Goal: Information Seeking & Learning: Find specific fact

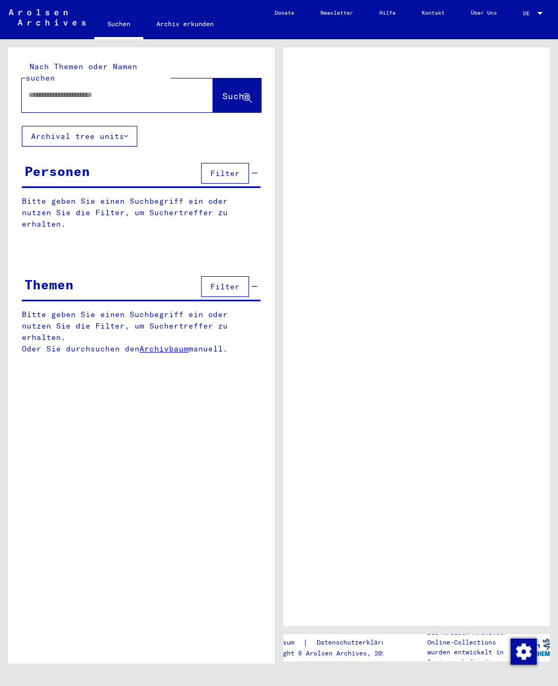
click at [47, 89] on input "text" at bounding box center [107, 94] width 158 height 11
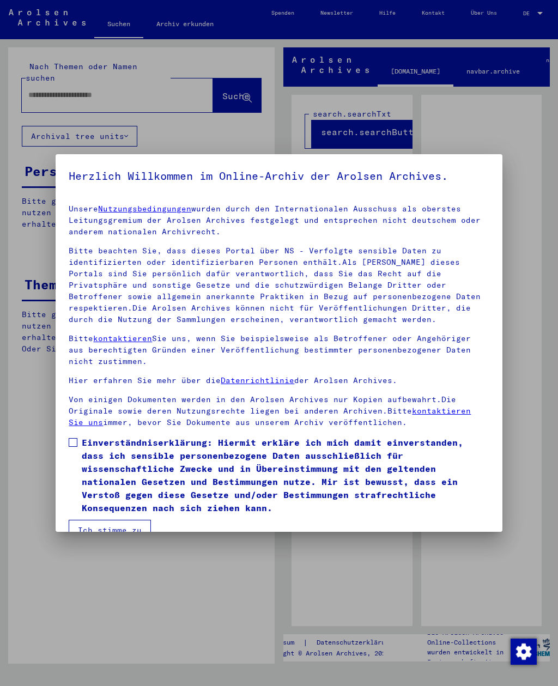
click at [132, 520] on button "Ich stimme zu" at bounding box center [110, 530] width 82 height 21
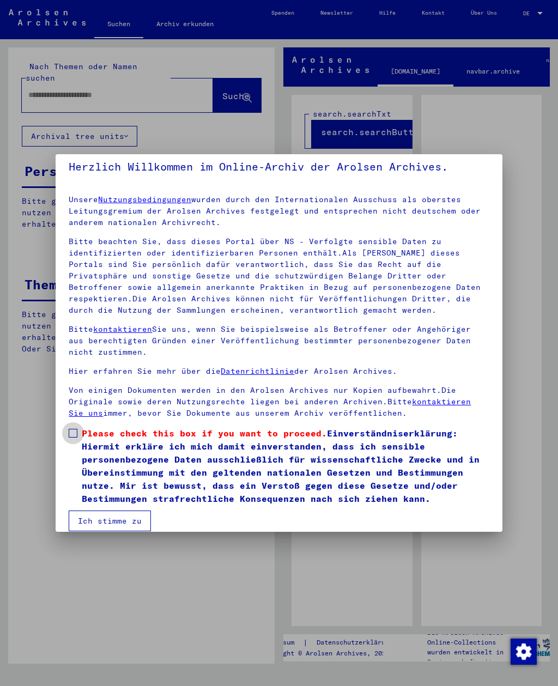
click at [78, 428] on label "Please check this box if you want to proceed. Einverständniserklärung: Hiermit …" at bounding box center [279, 465] width 420 height 78
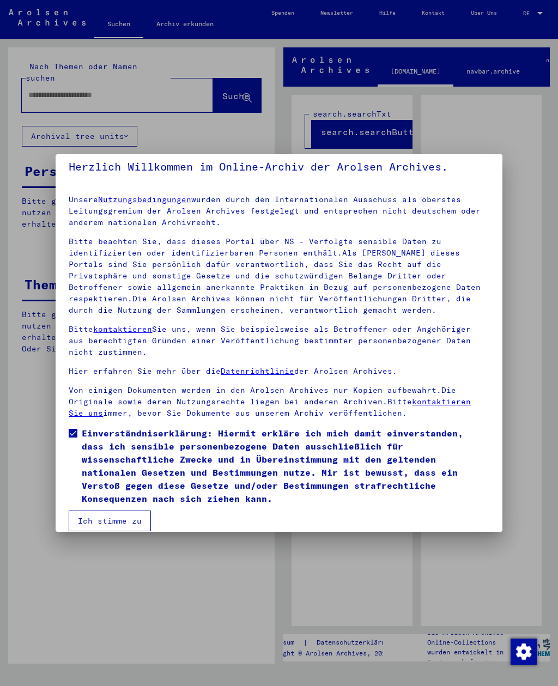
click at [118, 516] on button "Ich stimme zu" at bounding box center [110, 520] width 82 height 21
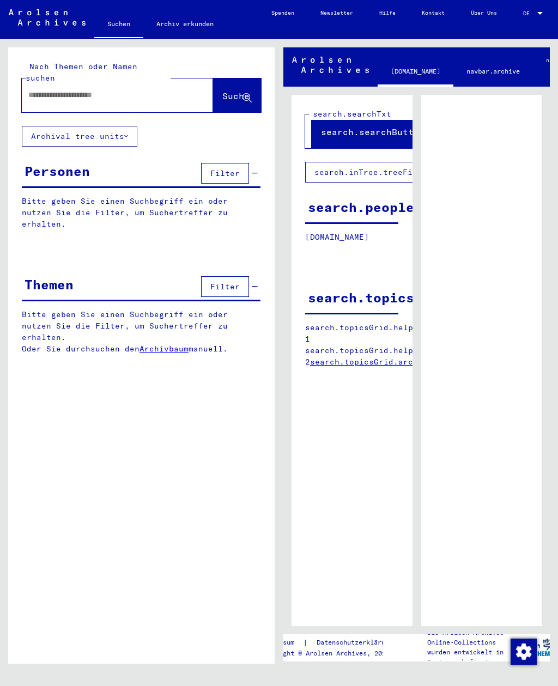
click at [537, 12] on div at bounding box center [539, 13] width 5 height 3
click at [521, 14] on span "English" at bounding box center [515, 13] width 23 height 7
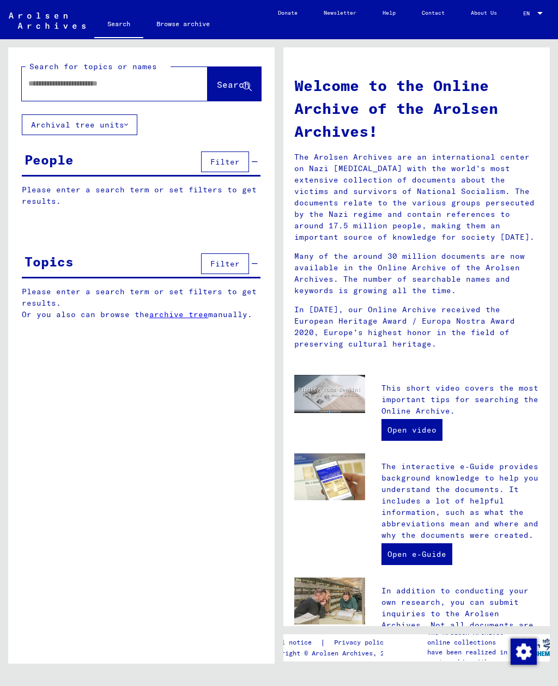
click at [46, 81] on input "text" at bounding box center [101, 83] width 146 height 11
type input "**********"
click at [228, 78] on button "Search" at bounding box center [233, 84] width 53 height 34
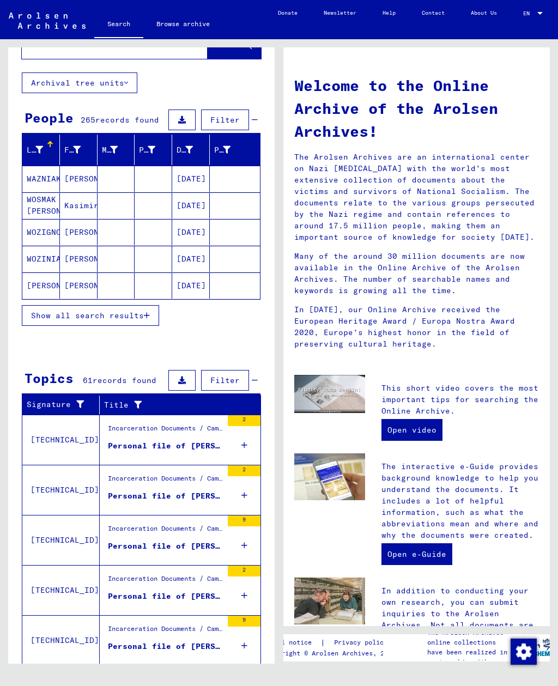
scroll to position [41, 0]
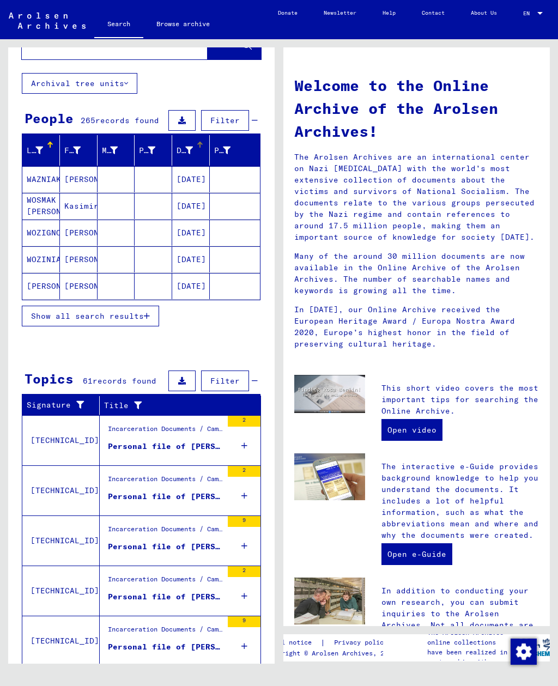
click at [190, 146] on icon at bounding box center [189, 150] width 8 height 8
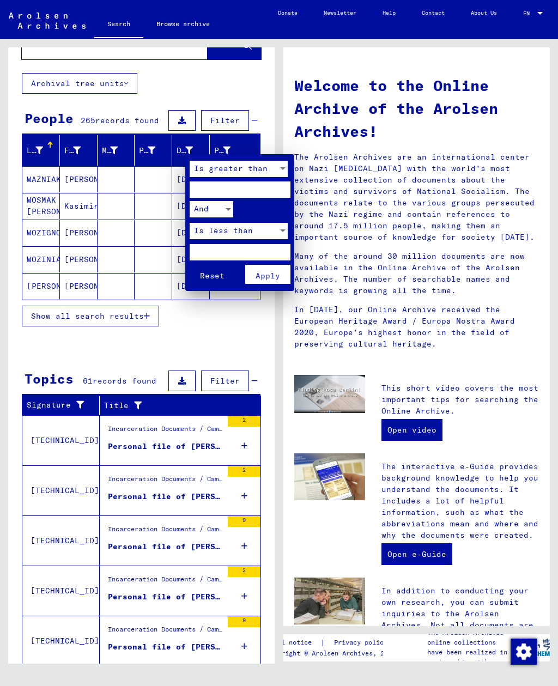
click at [254, 331] on div at bounding box center [279, 343] width 558 height 686
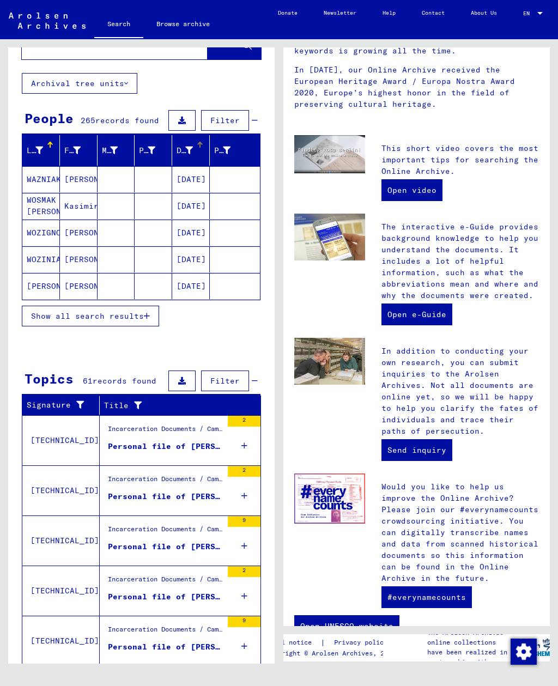
scroll to position [239, 0]
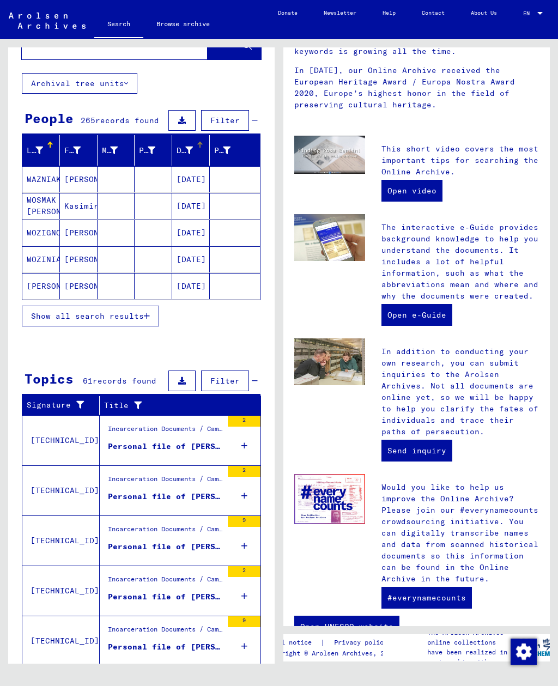
click at [145, 678] on icon "button" at bounding box center [147, 682] width 6 height 8
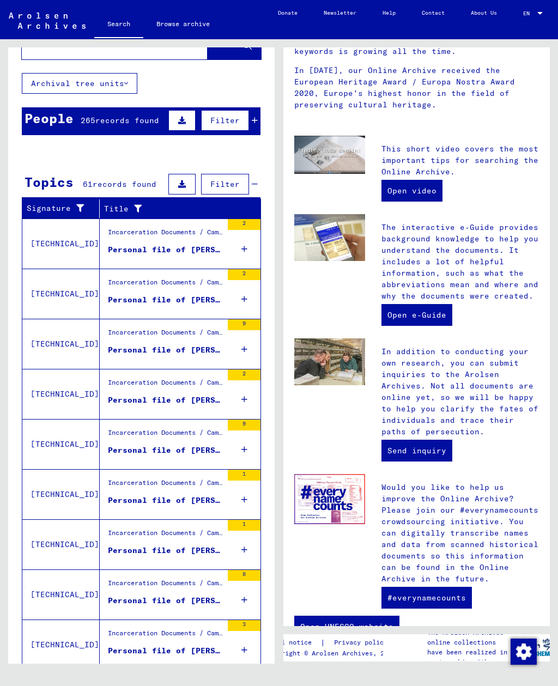
click at [131, 244] on div "Personal file of [PERSON_NAME], born on [DEMOGRAPHIC_DATA]" at bounding box center [165, 249] width 114 height 11
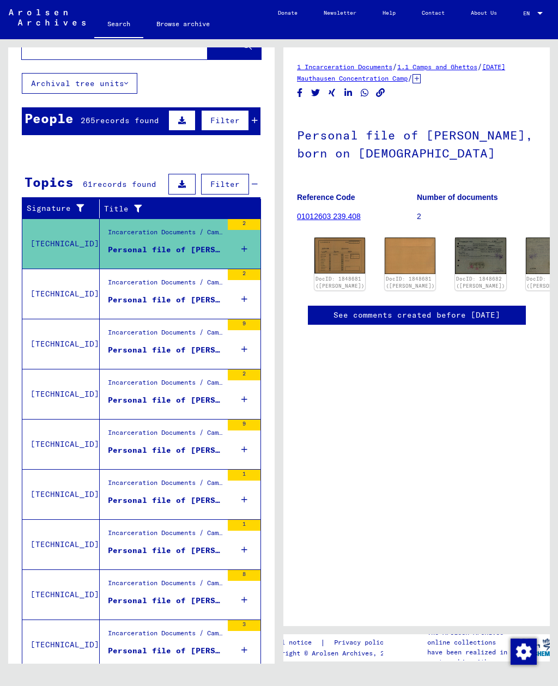
click at [134, 280] on figure "Incarceration Documents / Camps and Ghettos / Concentration Camp Mittelbau ([PE…" at bounding box center [165, 285] width 114 height 16
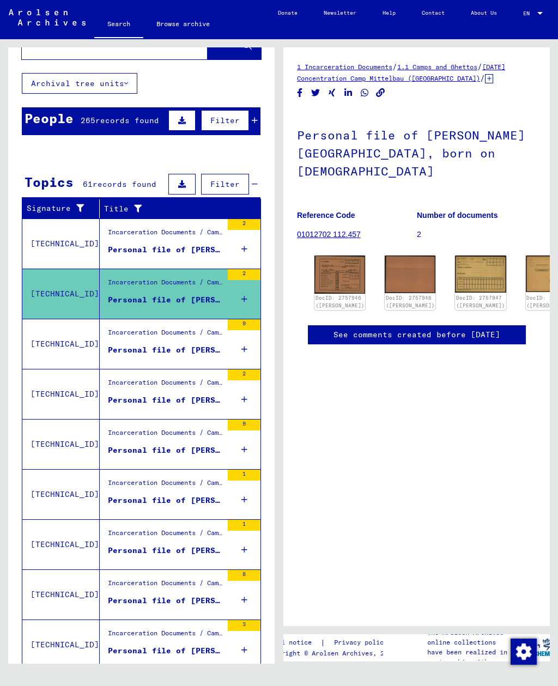
click at [129, 330] on figure "Incarceration Documents / Camps and Ghettos / Stutthof Concentration Camp / Ind…" at bounding box center [165, 335] width 114 height 16
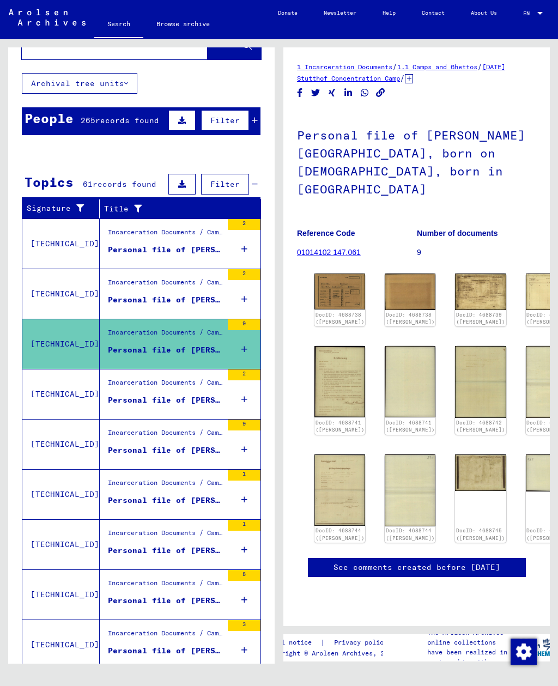
click at [124, 377] on div "Incarceration Documents / Camps and Ghettos / Stutthof Concentration Camp / Ind…" at bounding box center [165, 384] width 114 height 15
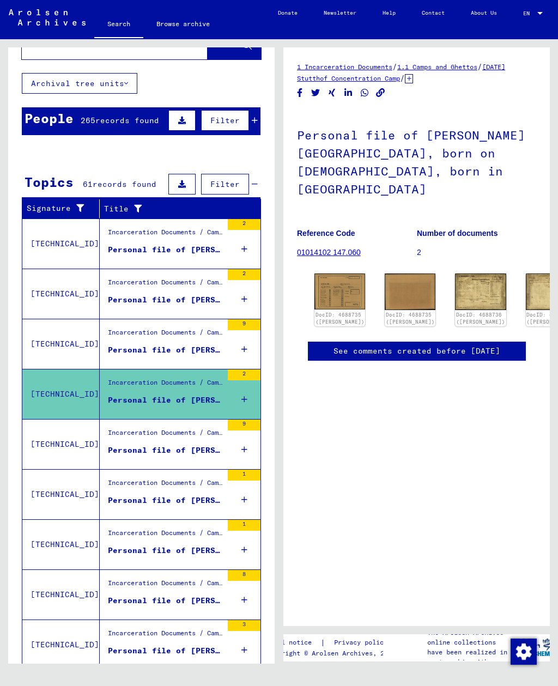
click at [124, 444] on div "Personal file of [PERSON_NAME], born on [DEMOGRAPHIC_DATA]" at bounding box center [165, 449] width 114 height 11
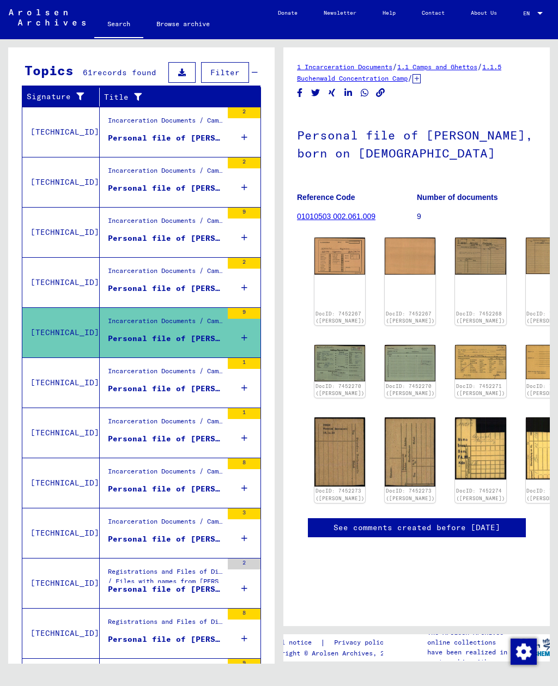
scroll to position [198, 0]
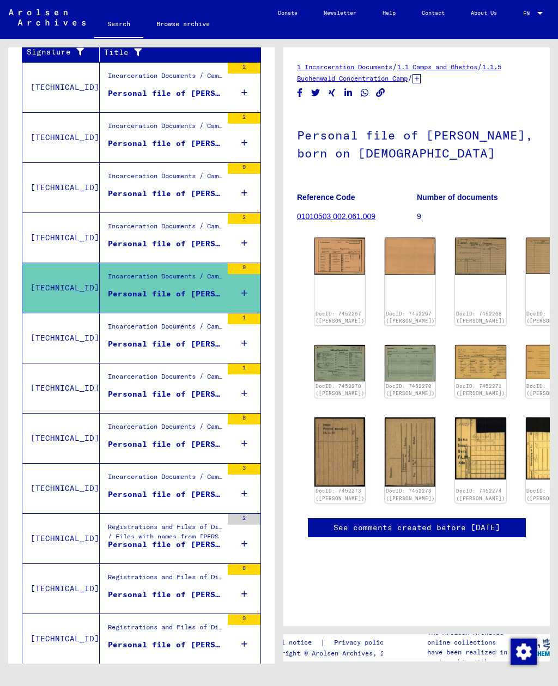
click at [137, 322] on div "Incarceration Documents / Camps and Ghettos / Buchenwald Concentration Camp / I…" at bounding box center [165, 328] width 114 height 15
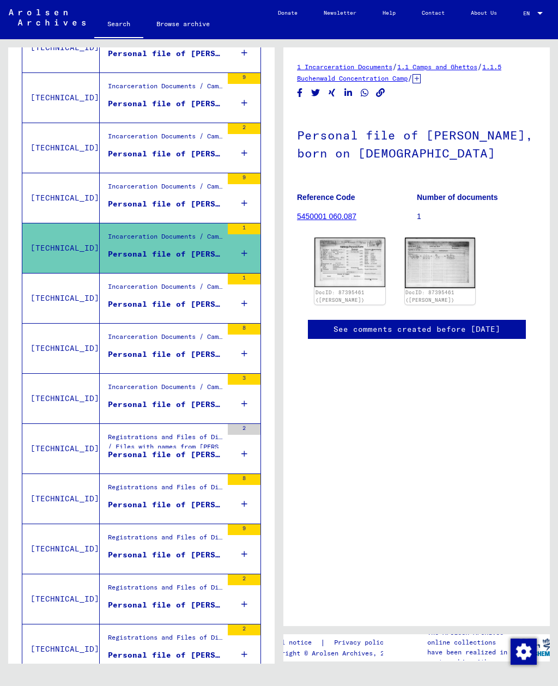
scroll to position [286, 0]
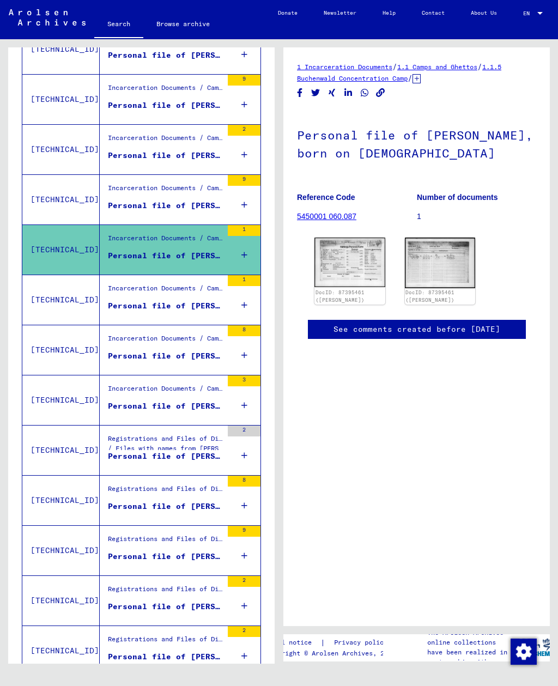
click at [137, 304] on div "Incarceration Documents / Camps and Ghettos / Buchenwald Concentration Camp / I…" at bounding box center [161, 300] width 123 height 50
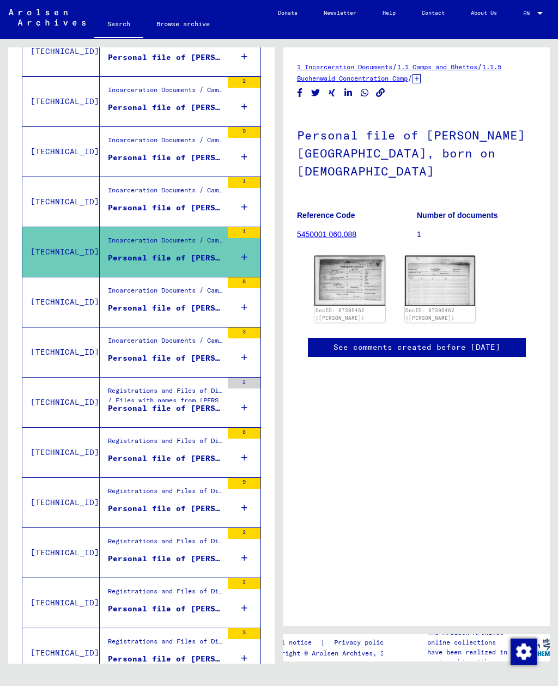
scroll to position [335, 0]
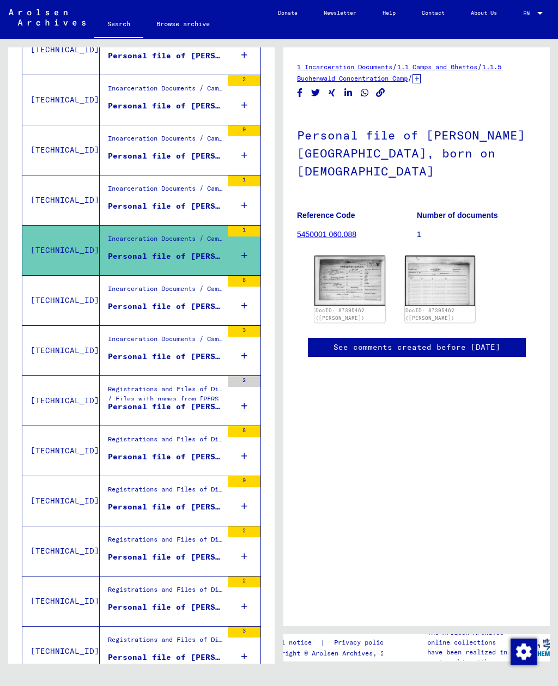
click at [138, 301] on div "Personal file of [PERSON_NAME][GEOGRAPHIC_DATA], born on [DEMOGRAPHIC_DATA]" at bounding box center [165, 306] width 114 height 11
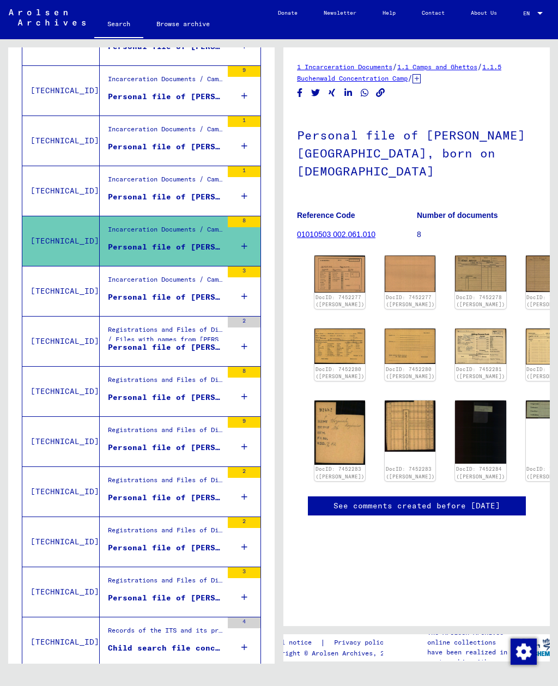
scroll to position [396, 0]
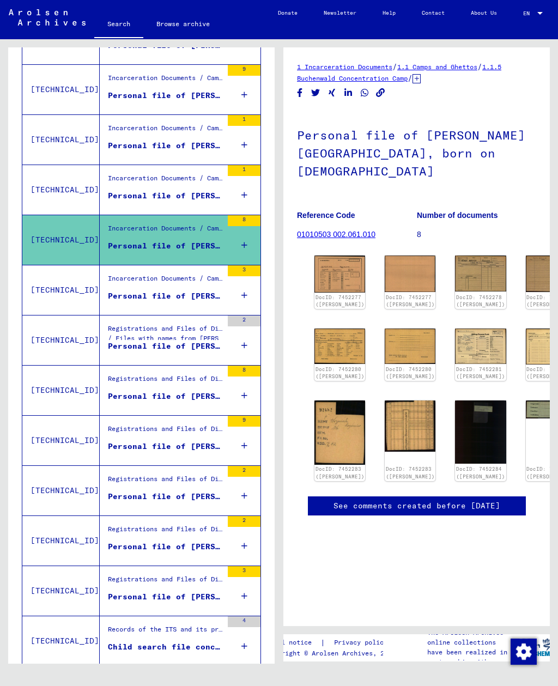
click at [138, 290] on div "Personal file of [PERSON_NAME][GEOGRAPHIC_DATA], born on [DEMOGRAPHIC_DATA]" at bounding box center [165, 295] width 114 height 11
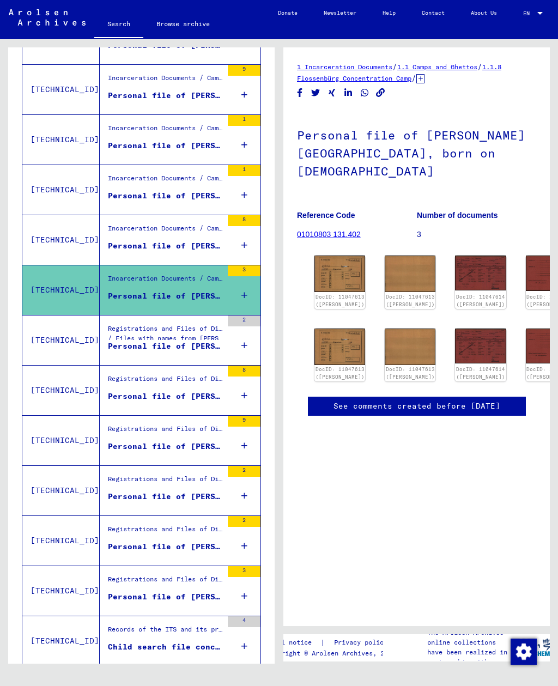
click at [138, 340] on div "Personal file of [PERSON_NAME][GEOGRAPHIC_DATA]" at bounding box center [165, 345] width 114 height 11
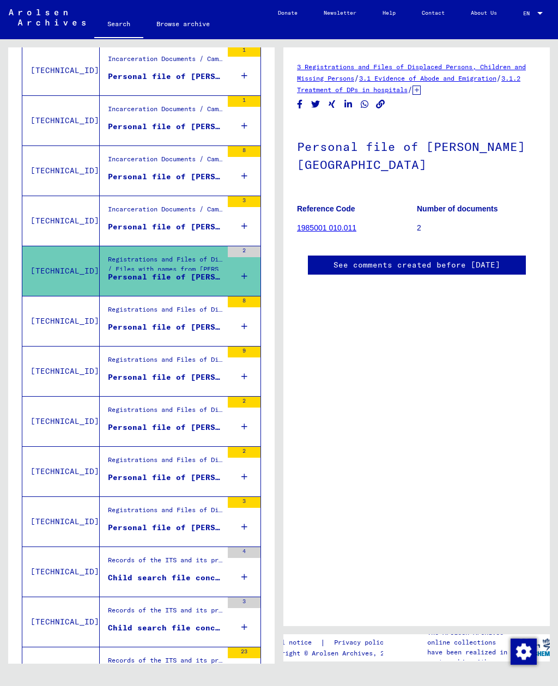
scroll to position [472, 0]
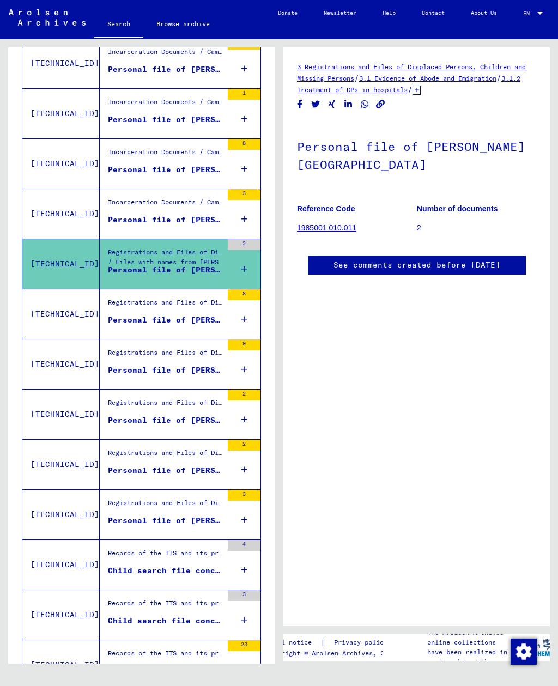
click at [135, 314] on div "Personal file of [PERSON_NAME][GEOGRAPHIC_DATA], born on [DEMOGRAPHIC_DATA], bo…" at bounding box center [165, 319] width 114 height 11
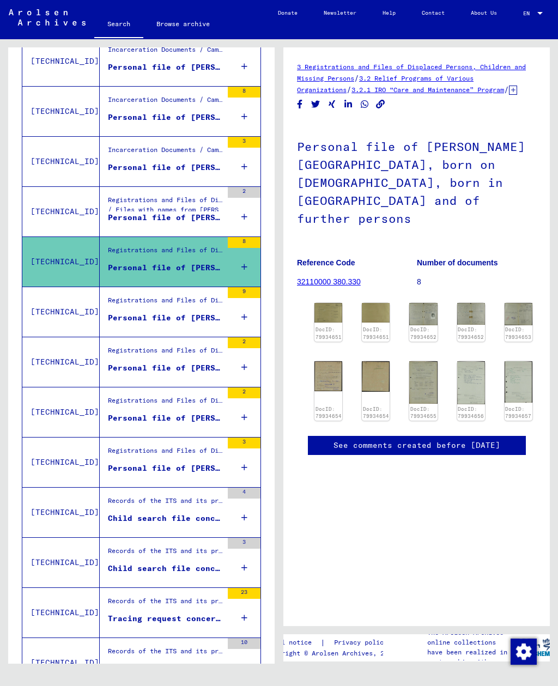
scroll to position [525, 0]
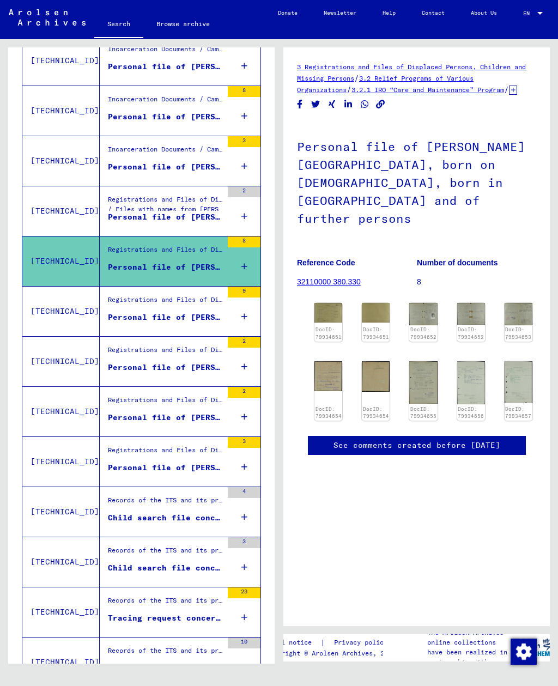
click at [136, 298] on figure "Registrations and Files of Displaced Persons, Children and Missing Persons / Re…" at bounding box center [165, 303] width 114 height 16
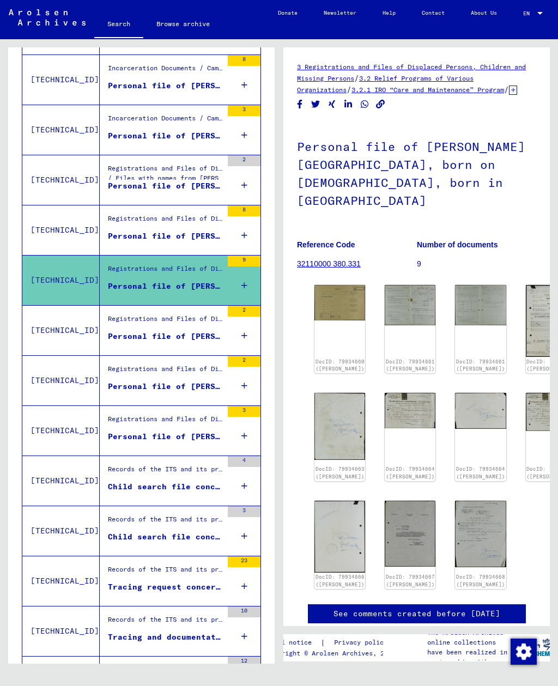
scroll to position [563, 0]
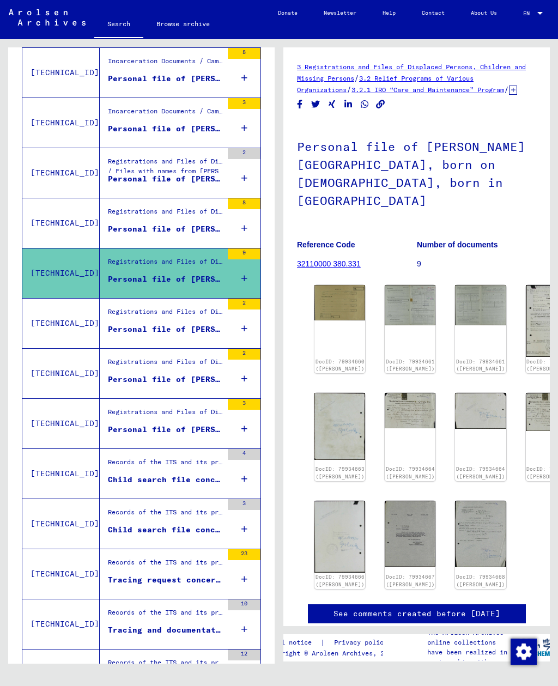
click at [139, 307] on div "Registrations and Files of Displaced Persons, Children and Missing Persons / Re…" at bounding box center [165, 314] width 114 height 15
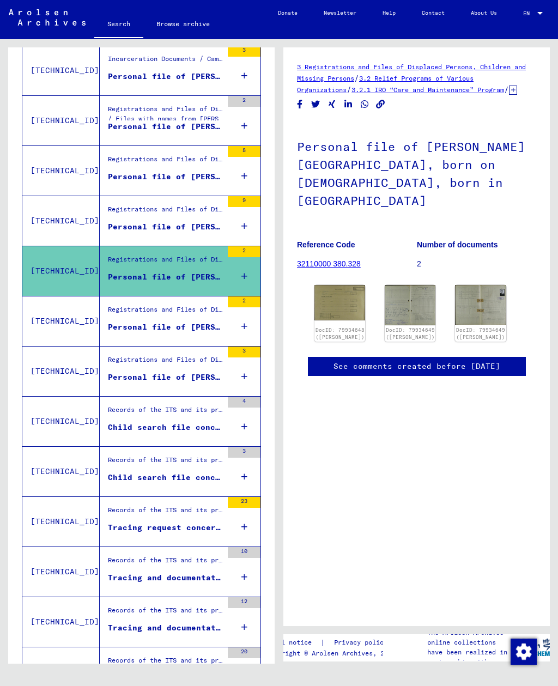
scroll to position [618, 0]
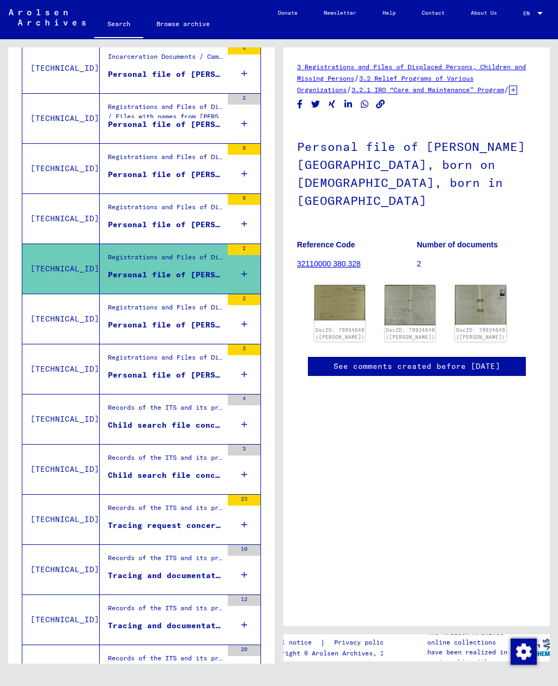
click at [139, 319] on div "Personal file of [PERSON_NAME][GEOGRAPHIC_DATA], born on [DEMOGRAPHIC_DATA], bo…" at bounding box center [165, 324] width 114 height 11
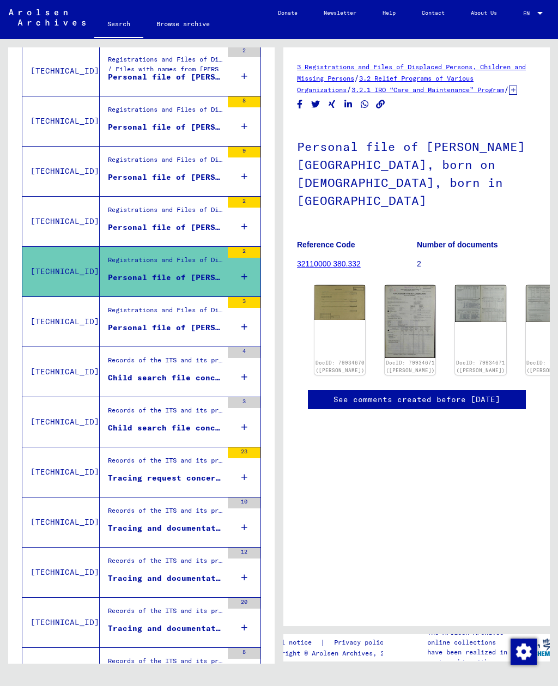
scroll to position [664, 0]
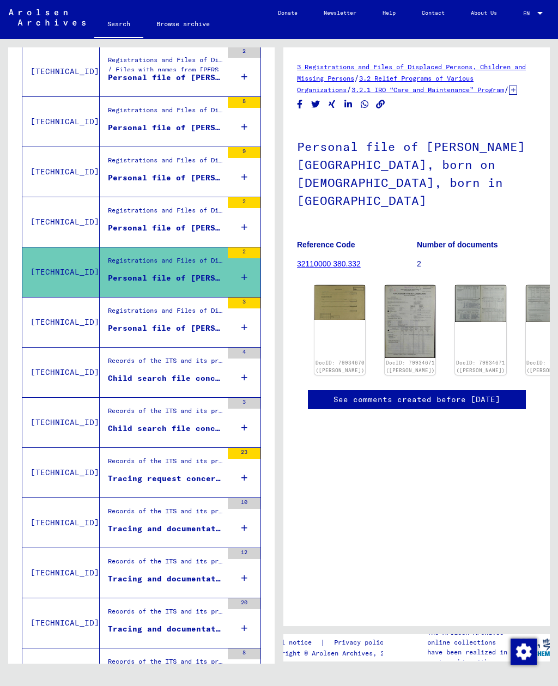
click at [141, 322] on div "Personal file of [PERSON_NAME], born on [DEMOGRAPHIC_DATA], born in [GEOGRAPHIC…" at bounding box center [165, 327] width 114 height 11
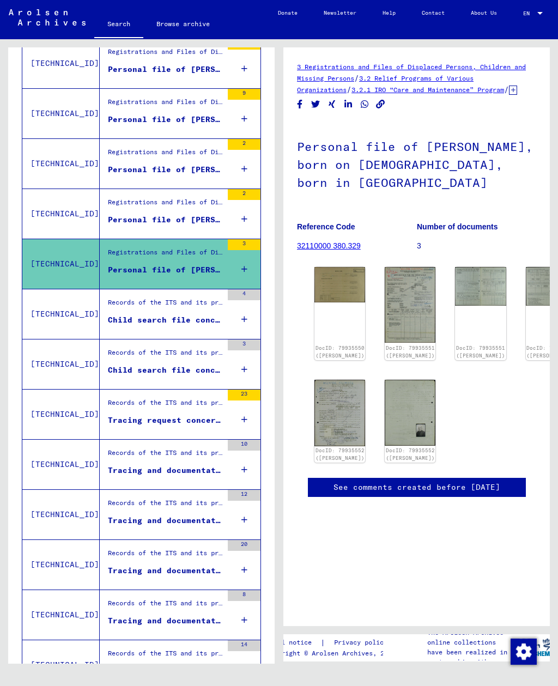
scroll to position [722, 0]
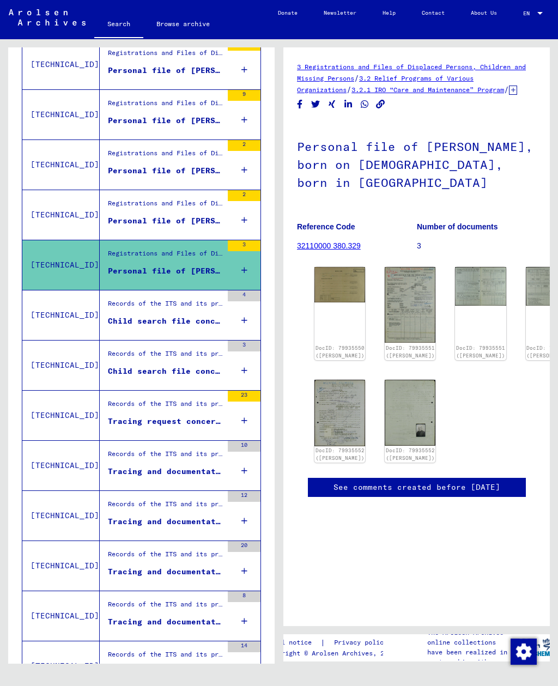
click at [144, 315] on div "Child search file concerning [PERSON_NAME] [DATE]" at bounding box center [165, 320] width 114 height 11
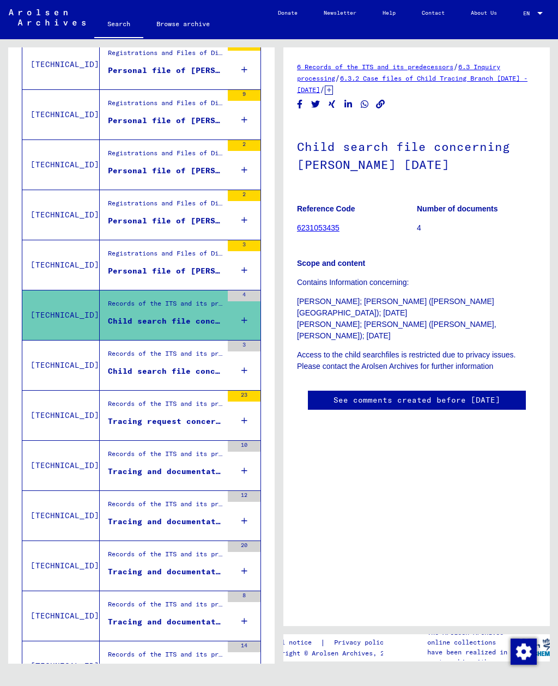
click at [127, 365] on div "Child search file concerning [PERSON_NAME] LECHOSLOW [DATE]" at bounding box center [165, 370] width 114 height 11
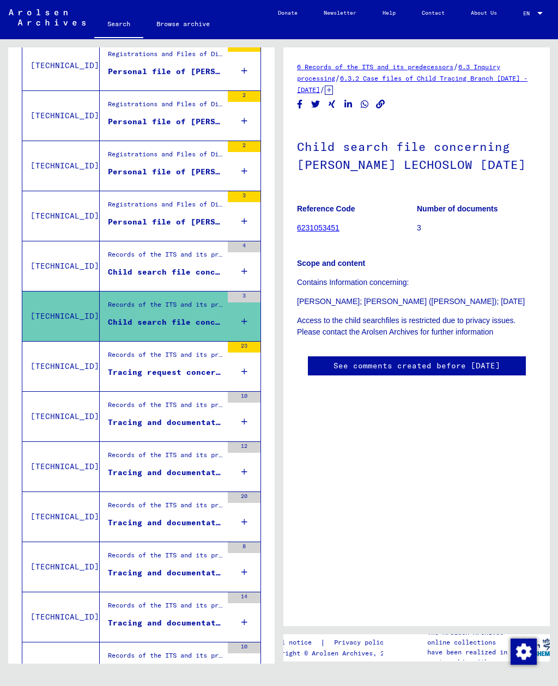
scroll to position [776, 0]
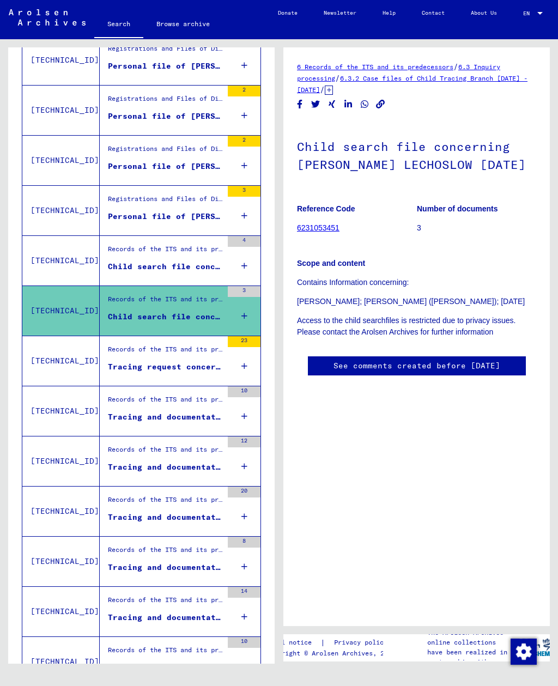
click at [133, 361] on div "Tracing request concerning [PERSON_NAME] [DATE]" at bounding box center [165, 366] width 114 height 11
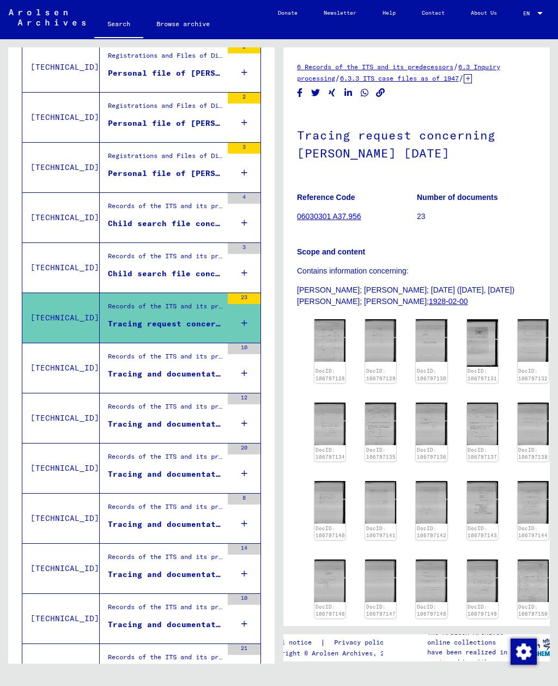
scroll to position [848, 0]
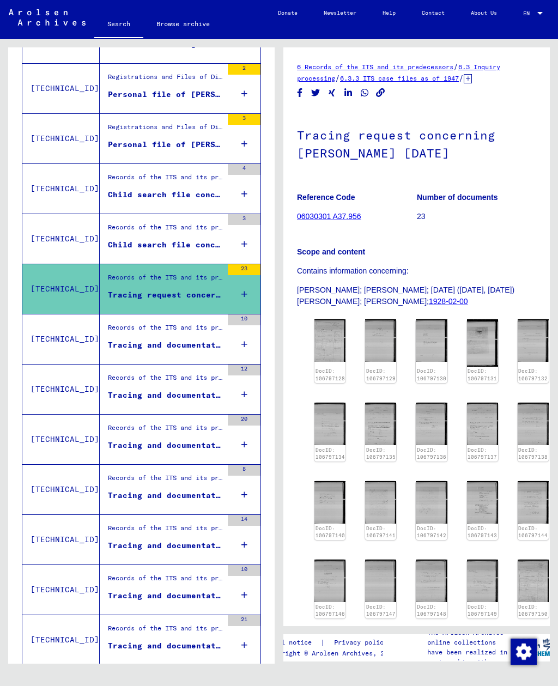
click at [136, 339] on div "Tracing and documentation case no. 1.009.115 for [PERSON_NAME] born [DEMOGRAPHI…" at bounding box center [165, 344] width 114 height 11
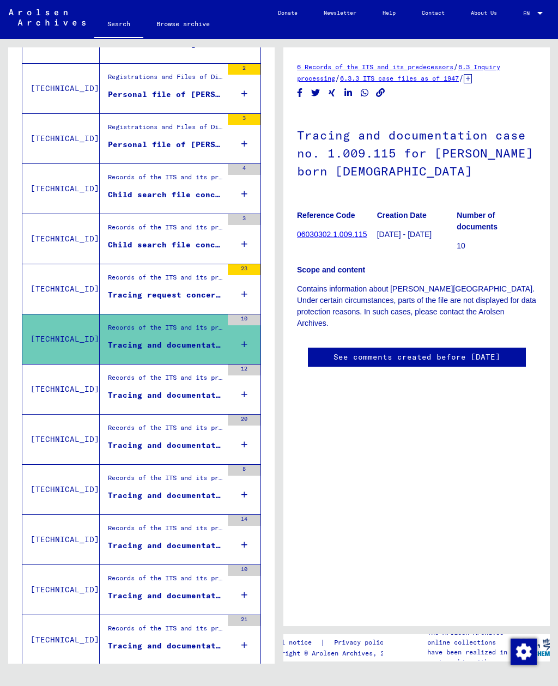
click at [352, 230] on link "06030302.1.009.115" at bounding box center [332, 234] width 70 height 9
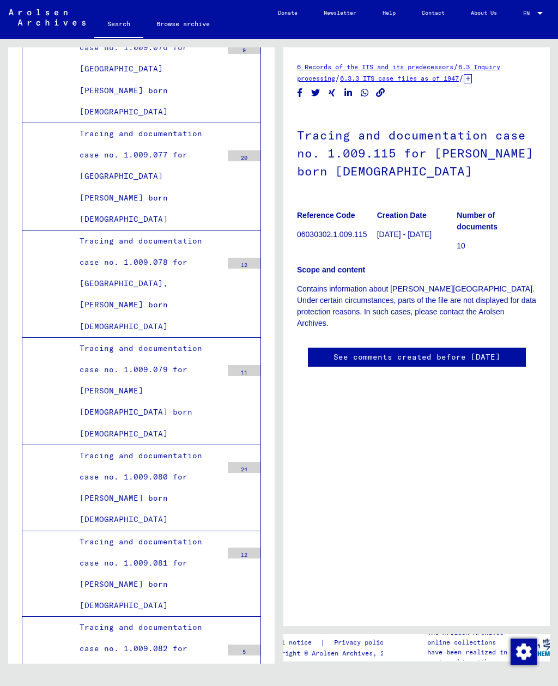
click at [473, 157] on h1 "Tracing and documentation case no. 1.009.115 for [PERSON_NAME] born [DEMOGRAPHI…" at bounding box center [416, 152] width 239 height 84
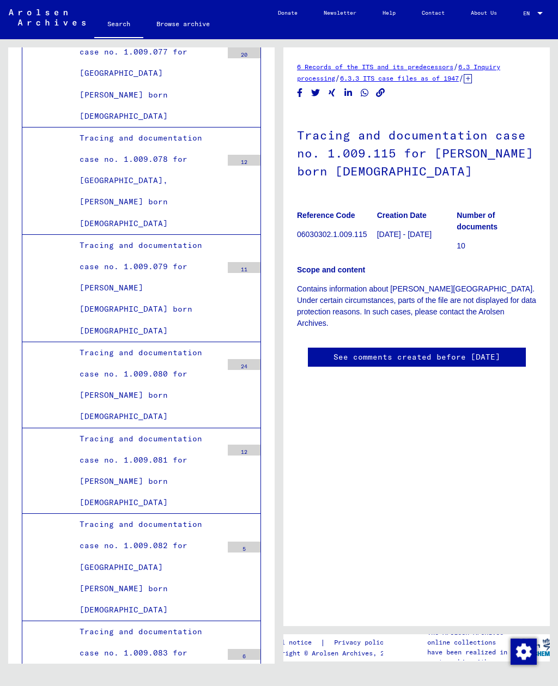
scroll to position [9608, 0]
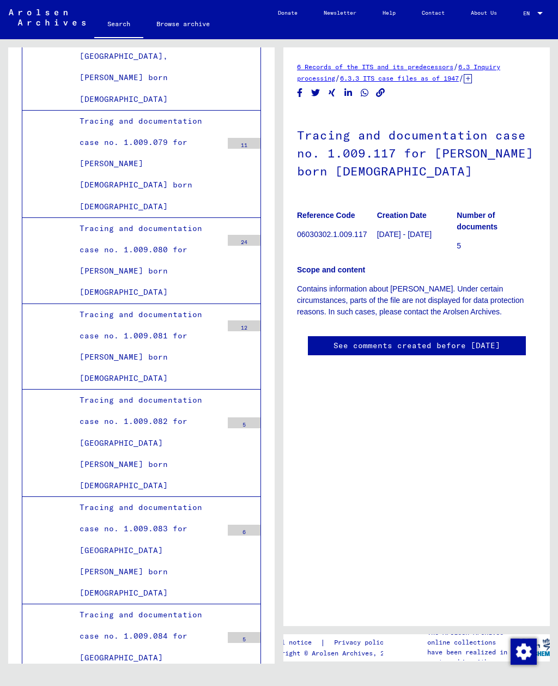
scroll to position [9732, 0]
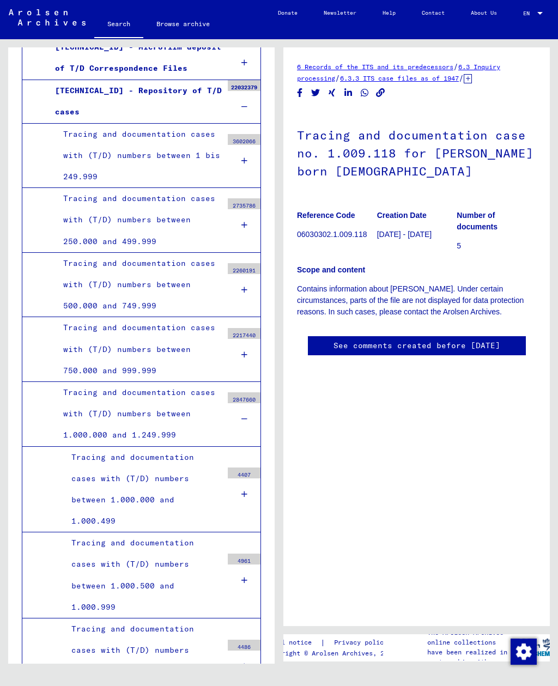
scroll to position [657, 0]
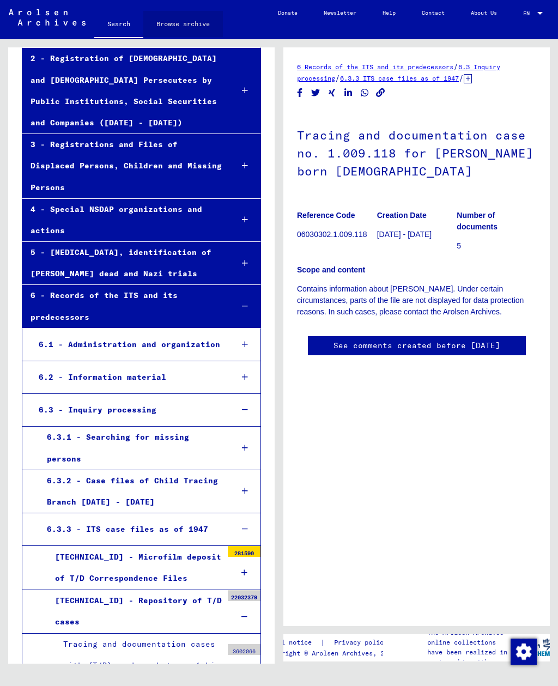
click at [207, 24] on link "Browse archive" at bounding box center [183, 24] width 80 height 26
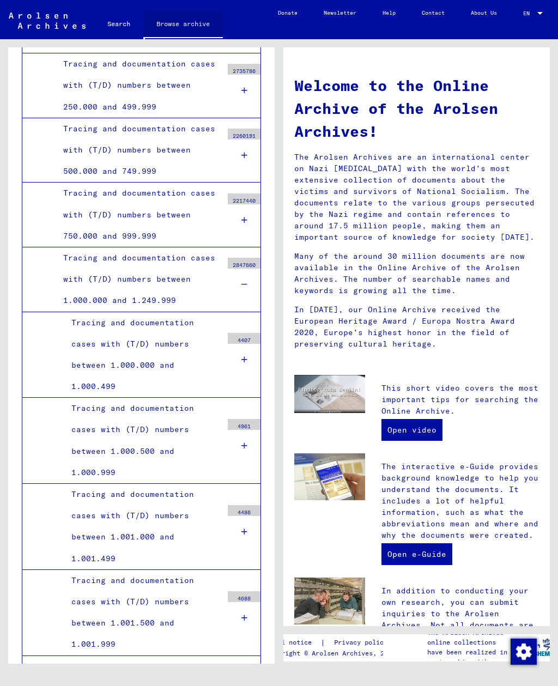
click at [175, 32] on link "Browse archive" at bounding box center [183, 25] width 80 height 28
click at [19, 24] on img at bounding box center [47, 21] width 77 height 16
